Goal: Task Accomplishment & Management: Use online tool/utility

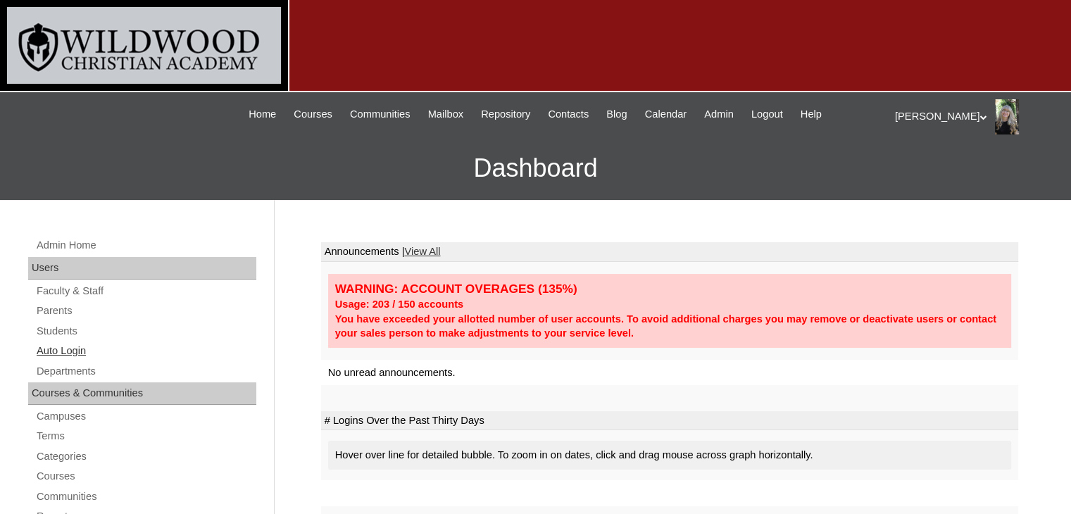
click at [86, 346] on link "Auto Login" at bounding box center [145, 351] width 221 height 18
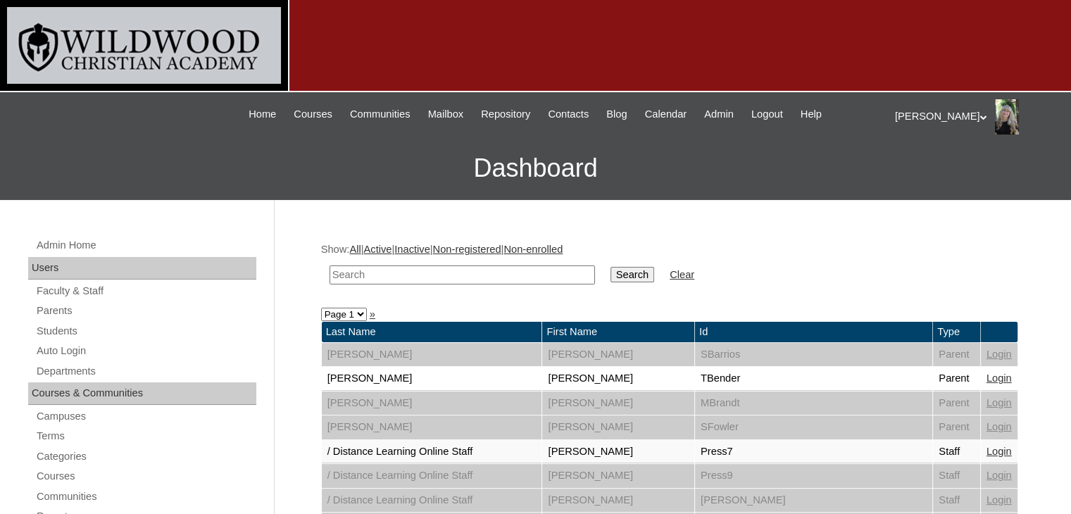
click at [349, 277] on input "text" at bounding box center [463, 275] width 266 height 19
type input "[PERSON_NAME]"
click at [611, 277] on input "Search" at bounding box center [633, 274] width 44 height 15
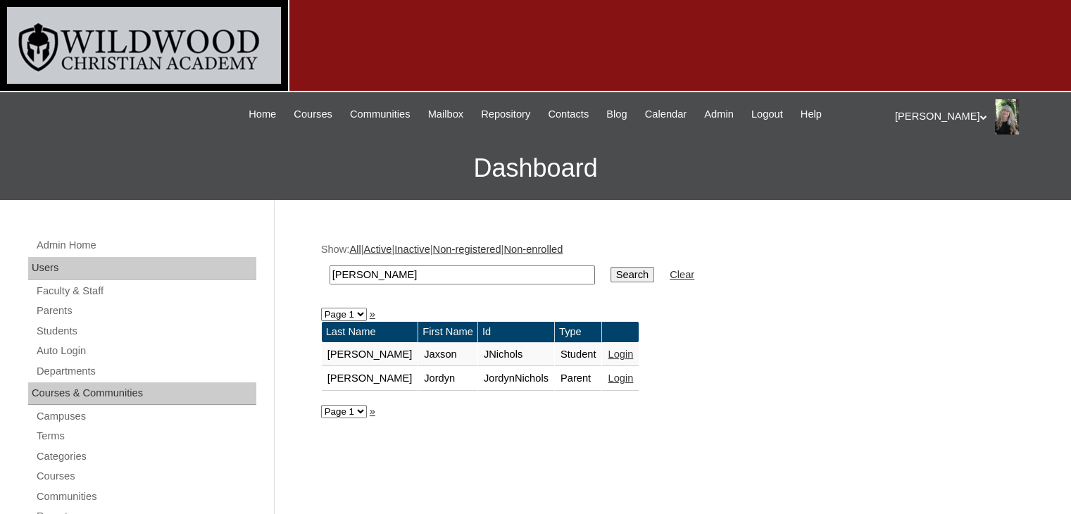
click at [608, 375] on link "Login" at bounding box center [620, 378] width 25 height 11
